Goal: Transaction & Acquisition: Purchase product/service

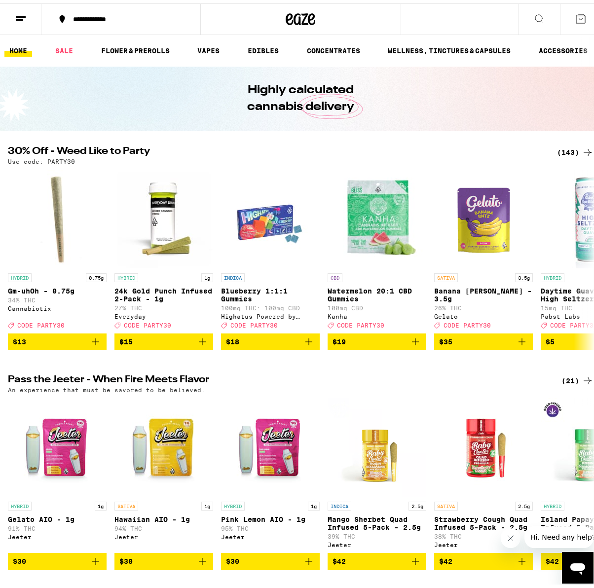
click at [563, 154] on div "(143)" at bounding box center [575, 149] width 37 height 12
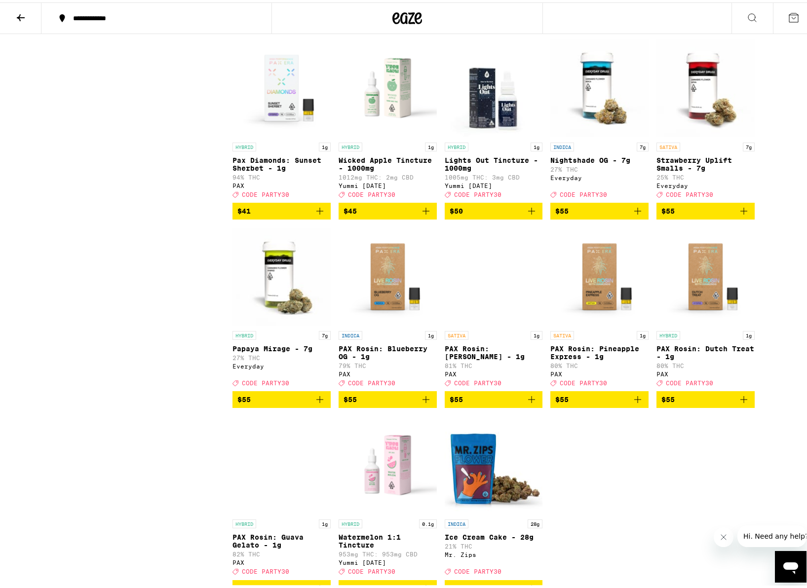
scroll to position [5280, 0]
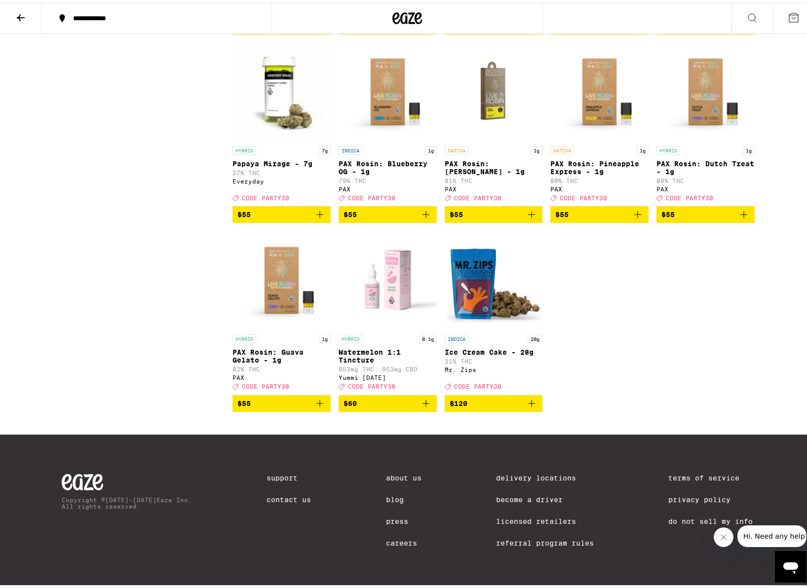
click at [25, 21] on button at bounding box center [20, 15] width 41 height 31
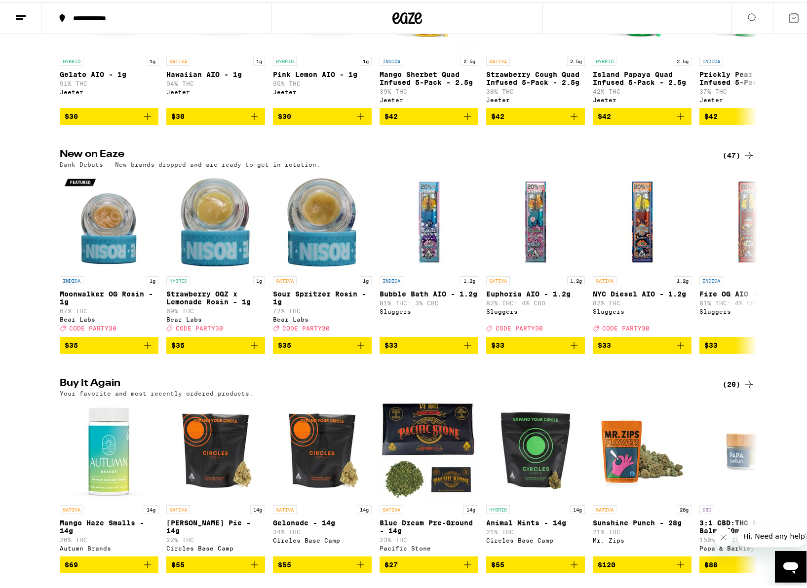
scroll to position [790, 0]
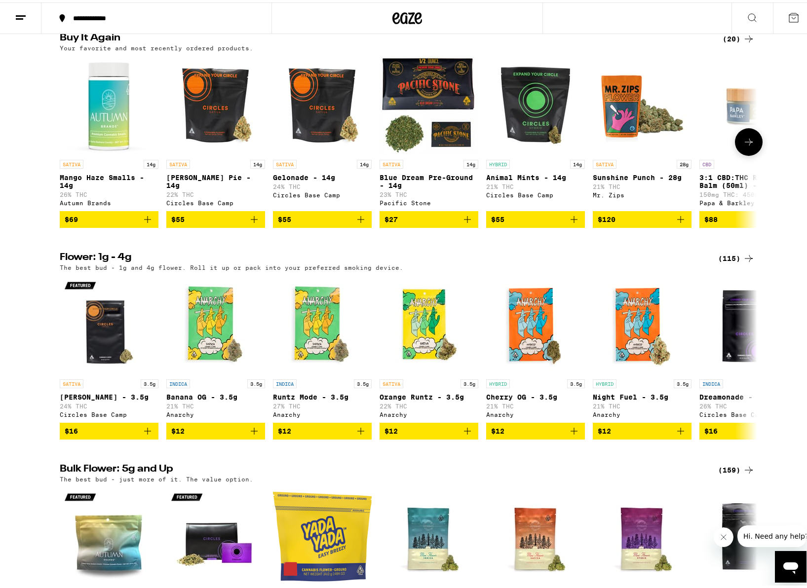
click at [594, 140] on img "Open page for Sunshine Punch - 28g from Mr. Zips" at bounding box center [642, 103] width 99 height 99
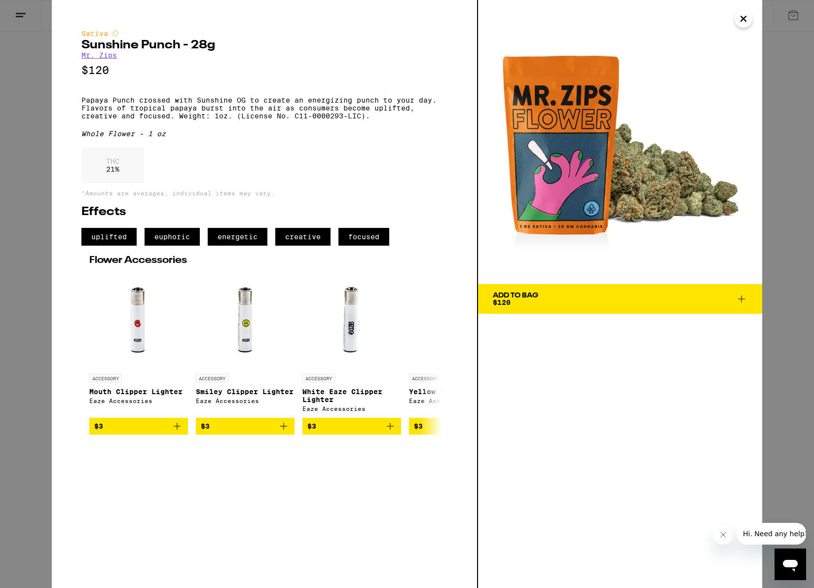
click at [589, 300] on span "Add To Bag $120" at bounding box center [620, 299] width 255 height 14
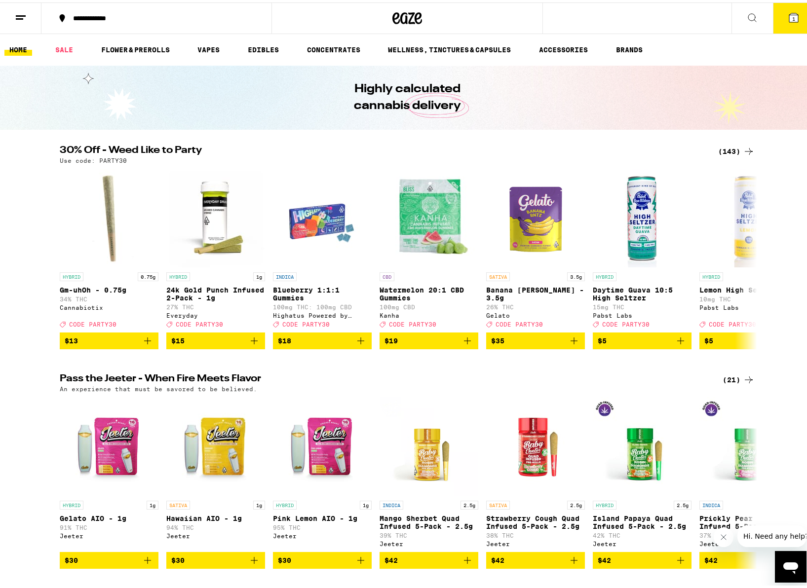
click at [594, 16] on icon at bounding box center [793, 15] width 9 height 9
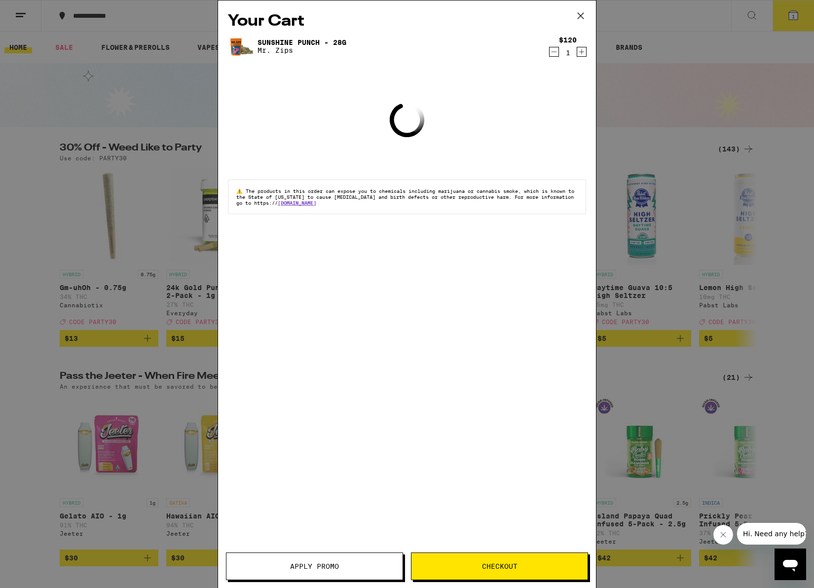
click at [349, 563] on span "Apply Promo" at bounding box center [314, 566] width 176 height 7
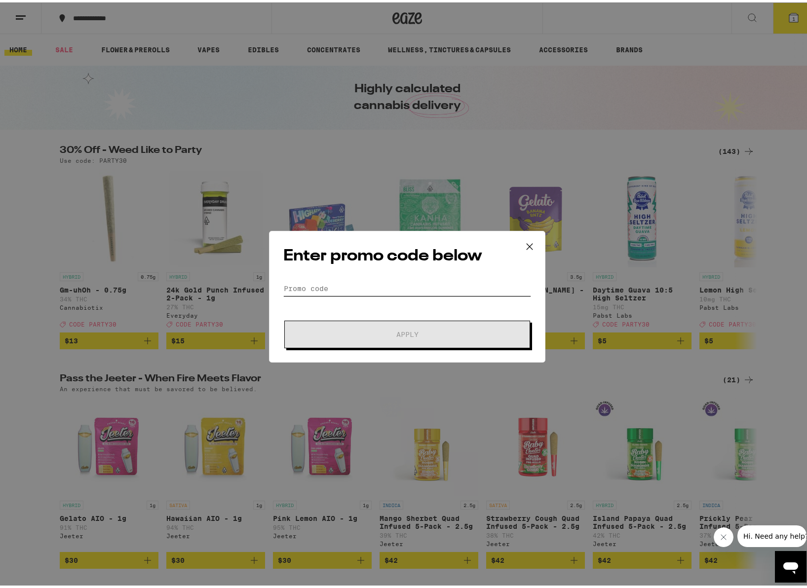
click at [328, 285] on input "Promo Code" at bounding box center [407, 286] width 248 height 15
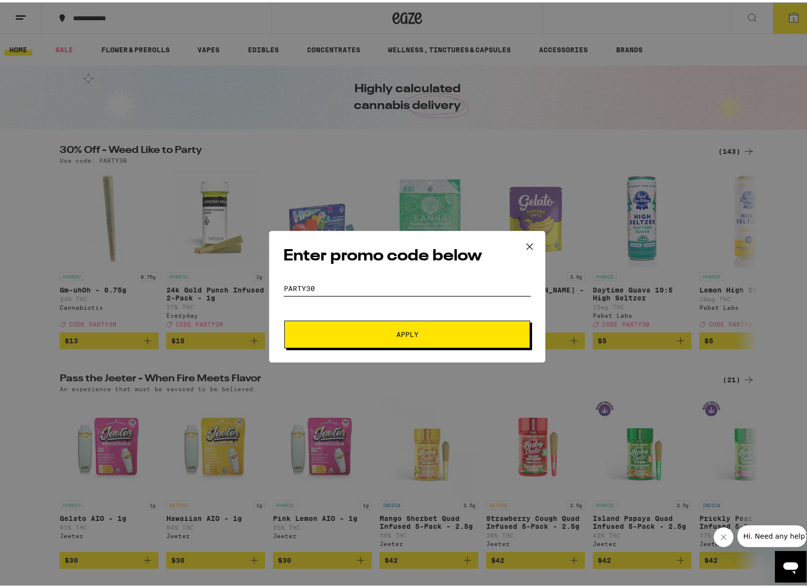
type input "PARTY30"
click at [407, 329] on span "Apply" at bounding box center [407, 332] width 22 height 7
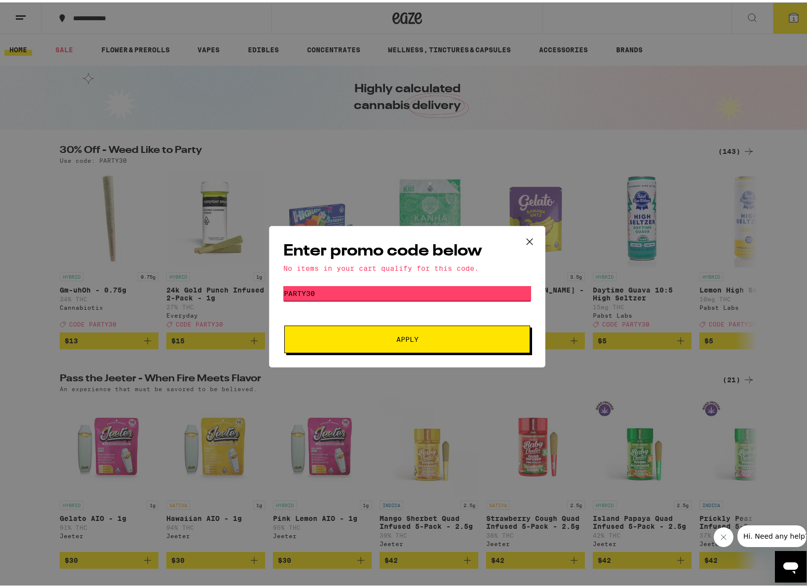
drag, startPoint x: 332, startPoint y: 290, endPoint x: 251, endPoint y: 287, distance: 80.5
click at [251, 287] on div "Enter promo code below No items in your cart qualify for this code. Promo Code …" at bounding box center [407, 294] width 814 height 588
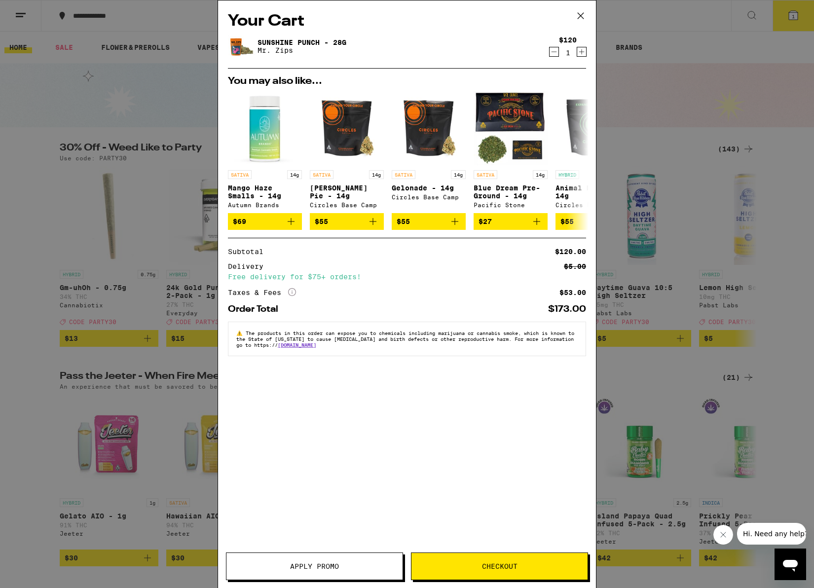
click at [413, 431] on div "Your Cart Sunshine Punch - 28g Mr. Zips $120 1 You may also like... SATIVA 14g …" at bounding box center [407, 279] width 378 height 558
click at [472, 563] on span "Checkout" at bounding box center [500, 566] width 176 height 7
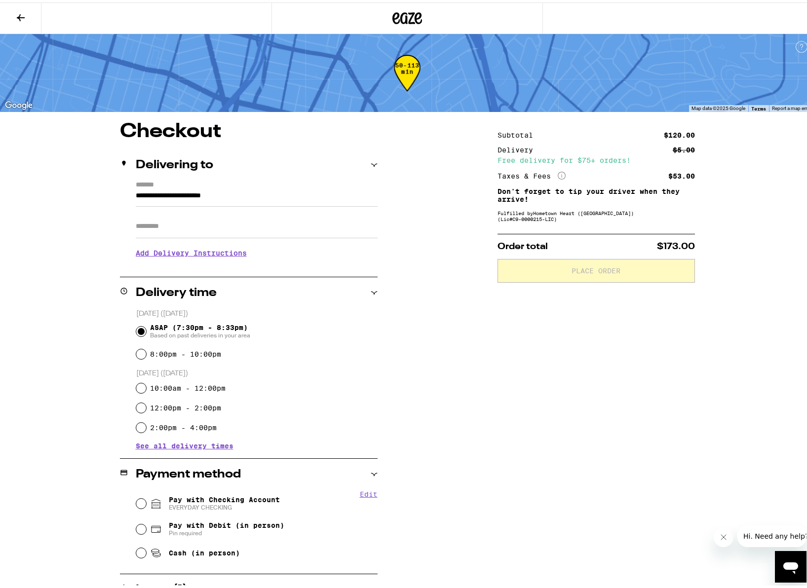
click at [185, 227] on input "Apt/Suite" at bounding box center [257, 224] width 242 height 24
type input "***"
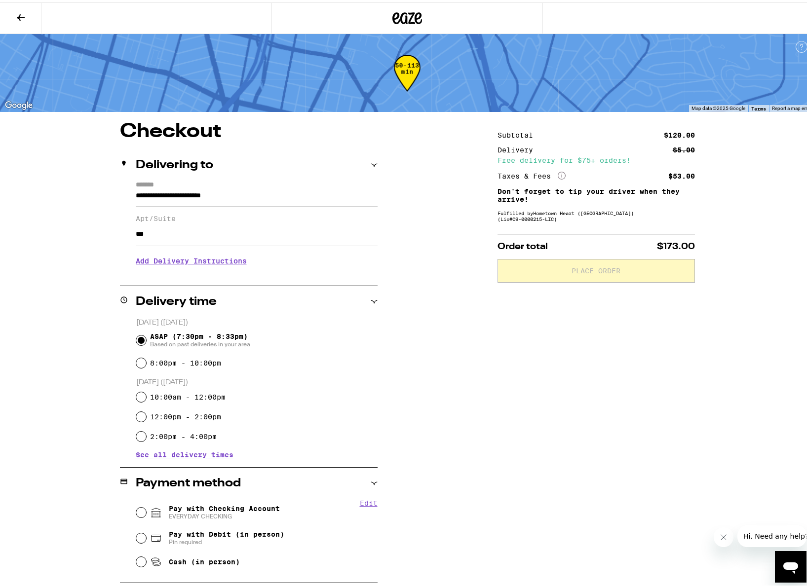
click at [79, 355] on div "**********" at bounding box center [407, 383] width 711 height 529
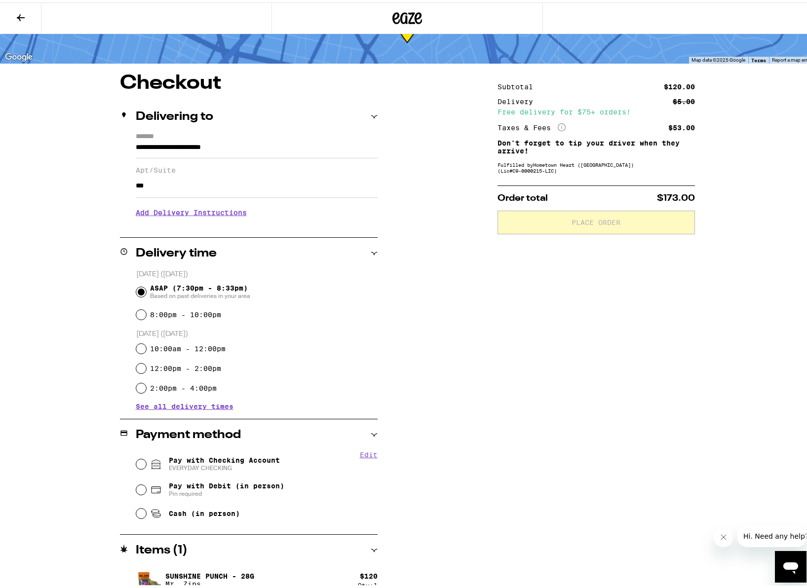
scroll to position [60, 0]
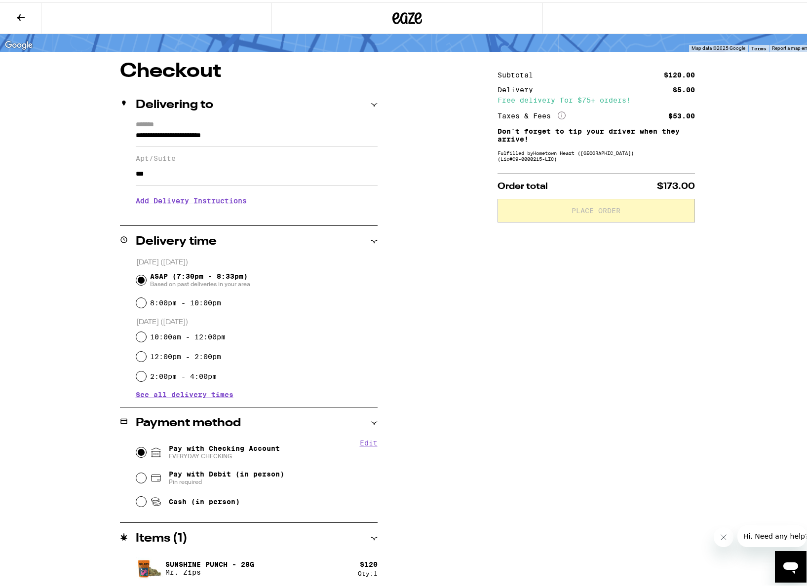
click at [140, 449] on input "Pay with Checking Account EVERYDAY CHECKING" at bounding box center [141, 450] width 10 height 10
radio input "true"
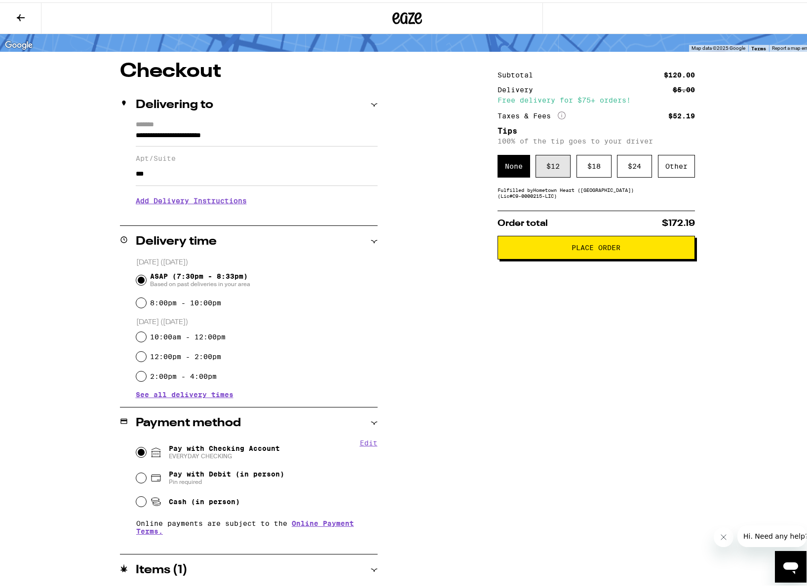
click at [547, 172] on div "$ 12" at bounding box center [552, 163] width 35 height 23
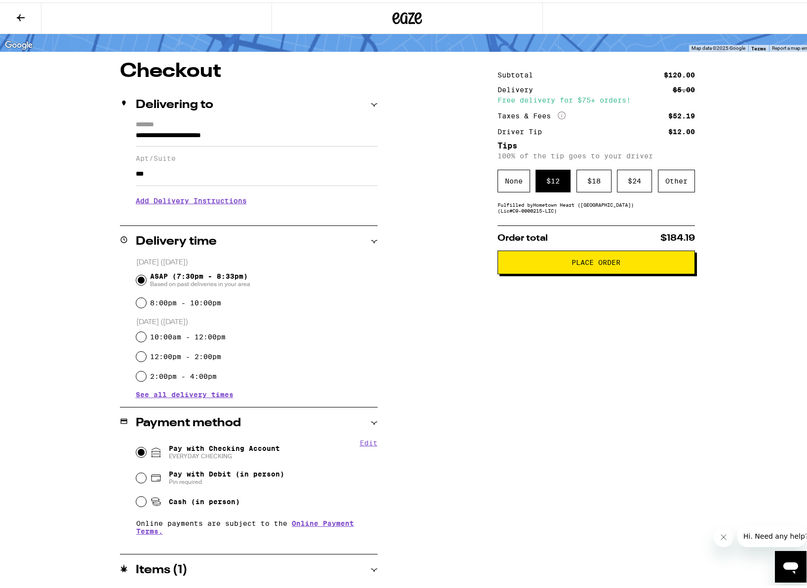
click at [549, 264] on span "Place Order" at bounding box center [596, 260] width 181 height 7
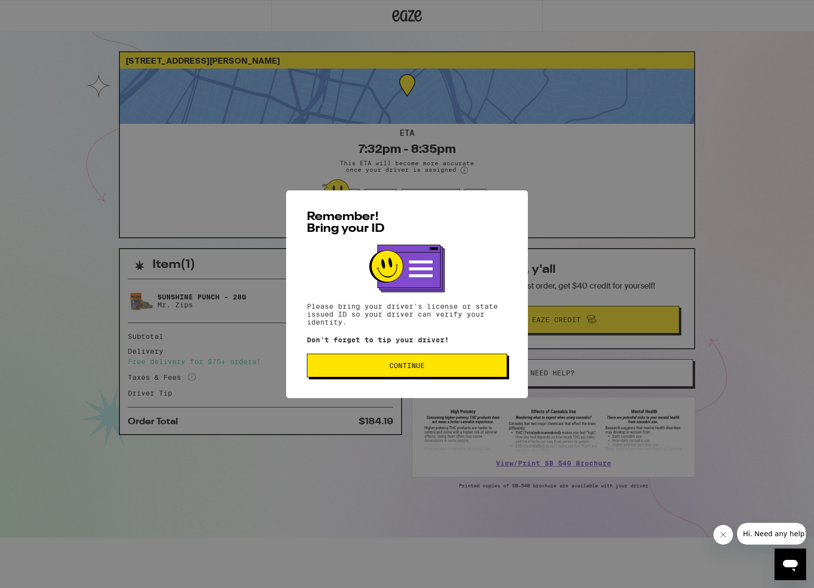
click at [475, 372] on button "Continue" at bounding box center [407, 366] width 200 height 24
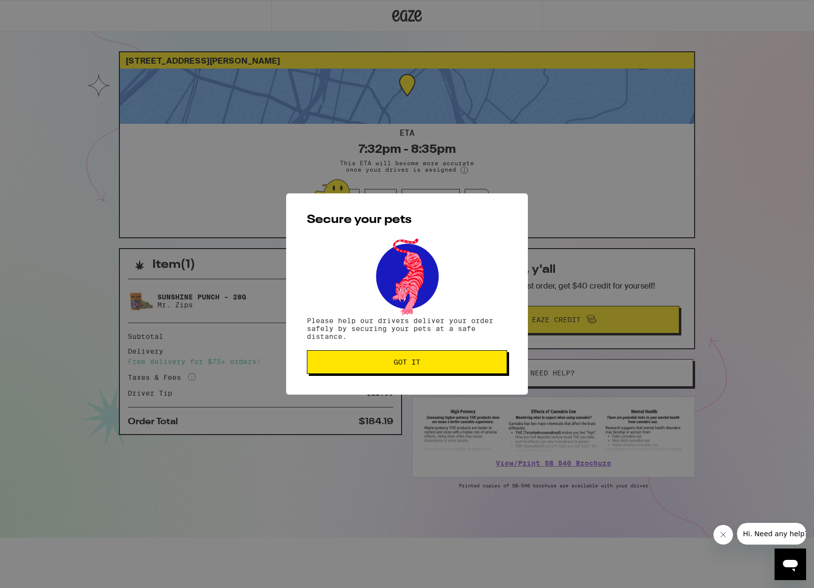
click at [429, 364] on span "Got it" at bounding box center [407, 362] width 184 height 7
